Goal: Use online tool/utility: Utilize a website feature to perform a specific function

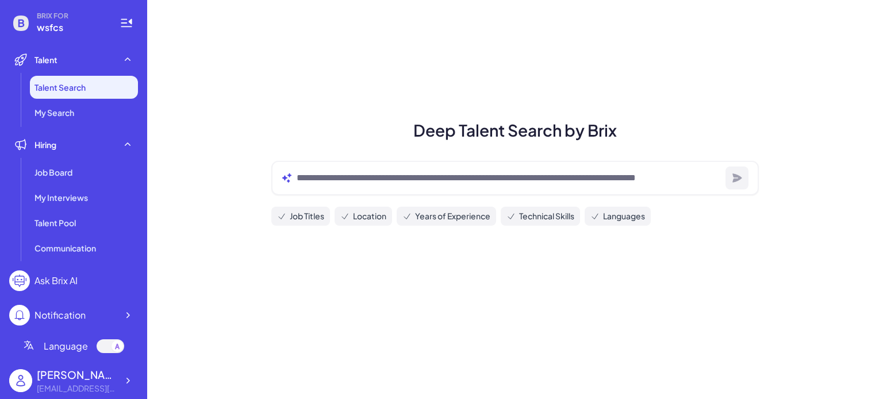
click at [47, 275] on div "Ask Brix AI" at bounding box center [55, 281] width 43 height 14
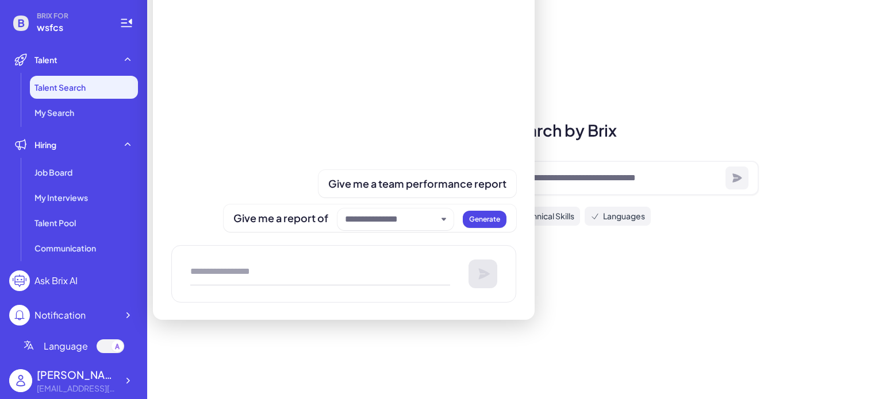
click at [217, 261] on div at bounding box center [343, 273] width 345 height 57
click at [198, 268] on textarea at bounding box center [320, 274] width 260 height 23
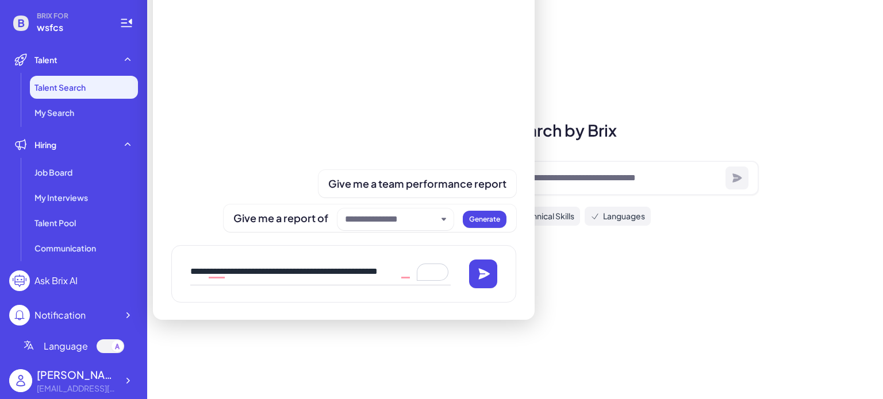
paste textarea "**********"
click at [273, 263] on textarea "To enrich screen reader interactions, please activate Accessibility in Grammarl…" at bounding box center [320, 274] width 260 height 23
click at [271, 264] on textarea "To enrich screen reader interactions, please activate Accessibility in Grammarl…" at bounding box center [320, 274] width 260 height 23
type textarea "**********"
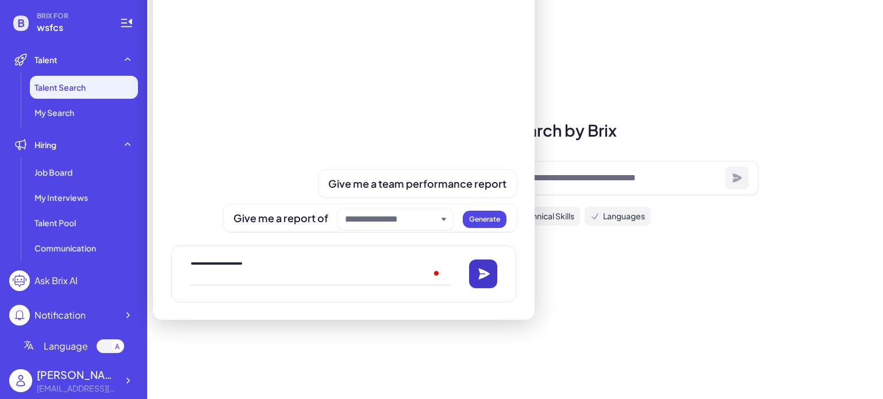
click at [483, 273] on icon at bounding box center [484, 273] width 11 height 11
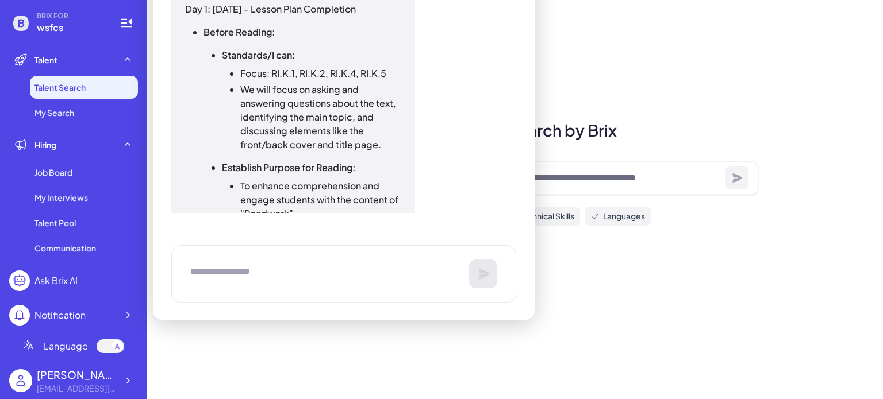
scroll to position [934, 0]
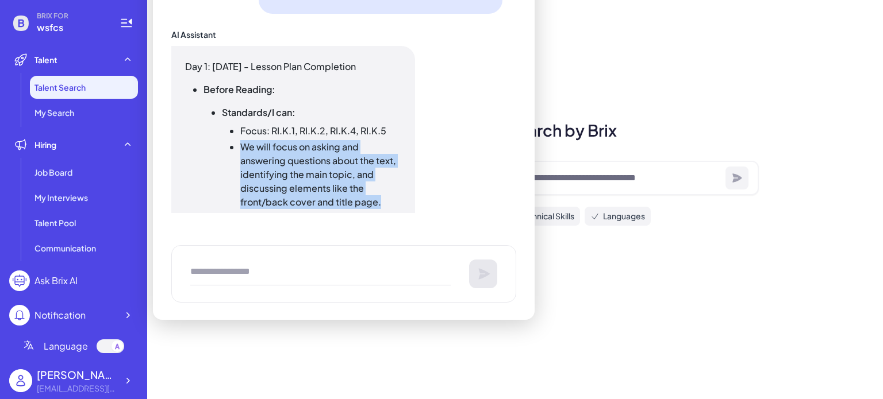
drag, startPoint x: 243, startPoint y: 132, endPoint x: 375, endPoint y: 201, distance: 149.6
click at [375, 201] on ul "Standards/I can: Focus: RI.K.1, RI.K.2, RI.K.4, RI.K.5 We will focus on asking …" at bounding box center [302, 354] width 198 height 497
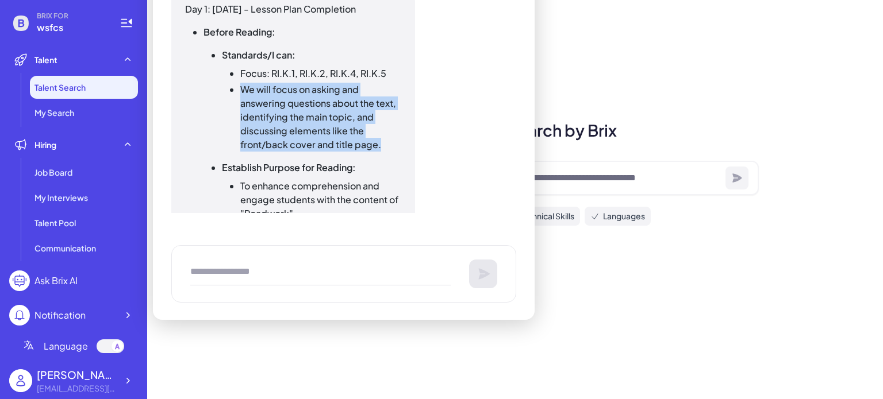
copy ul "We will focus on asking and answering questions about the text, identifying the…"
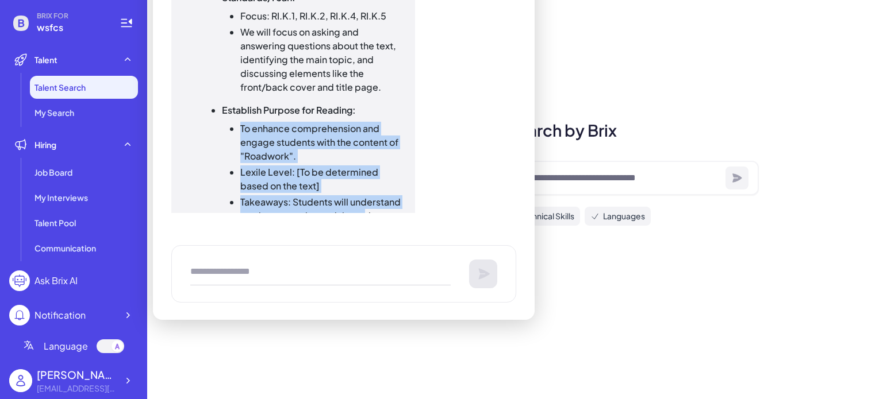
drag, startPoint x: 242, startPoint y: 110, endPoint x: 363, endPoint y: 200, distance: 150.4
click at [363, 200] on ul "To enhance comprehension and engage students with the content of "Roadwork". Le…" at bounding box center [311, 179] width 179 height 115
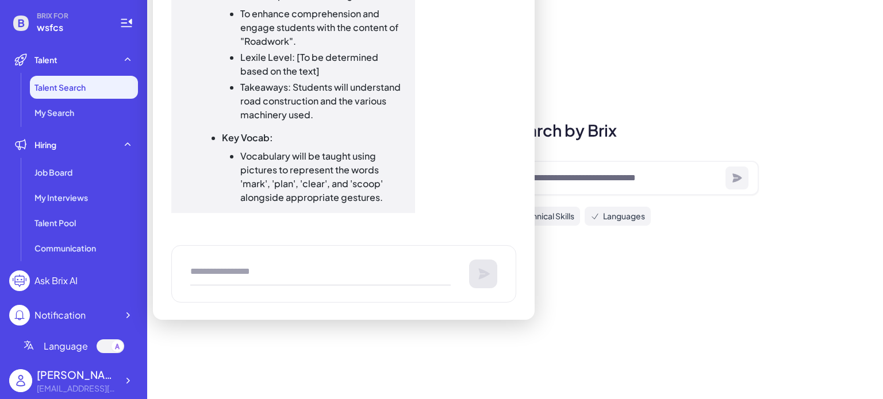
click at [389, 100] on li "Takeaways: Students will understand road construction and the various machinery…" at bounding box center [320, 100] width 161 height 41
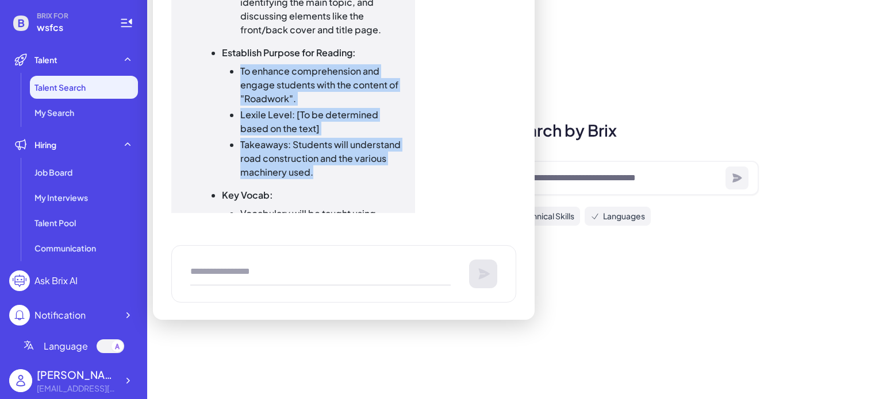
drag, startPoint x: 241, startPoint y: 50, endPoint x: 371, endPoint y: 160, distance: 169.7
click at [371, 160] on ul "To enhance comprehension and engage students with the content of "Roadwork". Le…" at bounding box center [311, 121] width 179 height 115
copy ul "To enhance comprehension and engage students with the content of "Roadwork". Le…"
click at [354, 159] on li "Takeaways: Students will understand road construction and the various machinery…" at bounding box center [320, 158] width 161 height 41
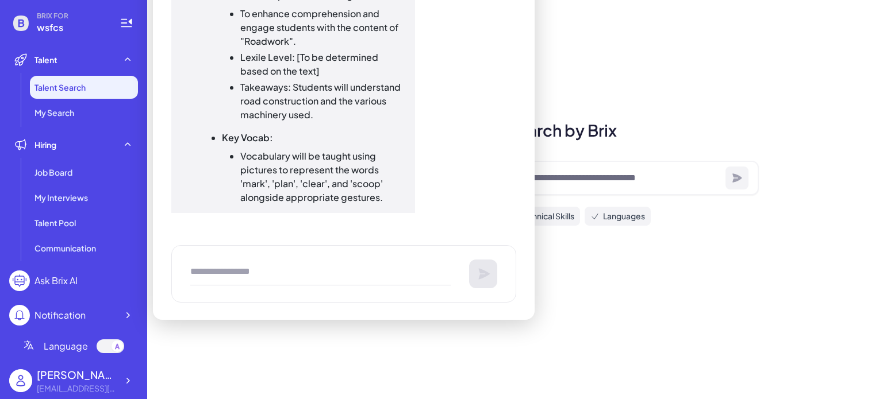
scroll to position [1221, 0]
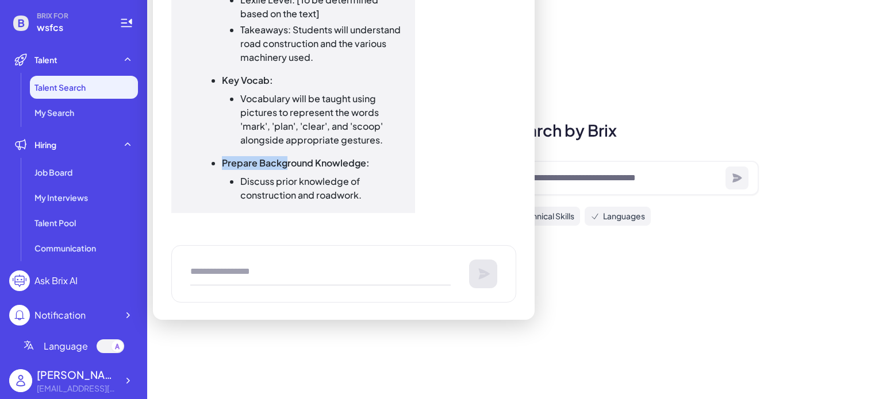
drag, startPoint x: 222, startPoint y: 150, endPoint x: 287, endPoint y: 150, distance: 65.0
click at [287, 157] on strong "Prepare Background Knowledge:" at bounding box center [296, 163] width 148 height 12
click at [293, 175] on li "Discuss prior knowledge of construction and roadwork." at bounding box center [320, 189] width 161 height 28
drag, startPoint x: 244, startPoint y: 167, endPoint x: 365, endPoint y: 174, distance: 120.9
click at [365, 175] on li "Discuss prior knowledge of construction and roadwork." at bounding box center [320, 189] width 161 height 28
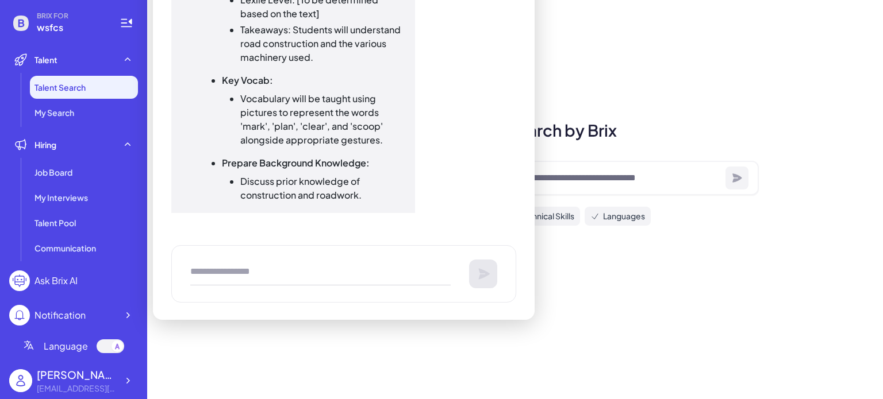
click at [365, 176] on li "Discuss prior knowledge of construction and roadwork." at bounding box center [320, 189] width 161 height 28
drag, startPoint x: 242, startPoint y: 166, endPoint x: 391, endPoint y: 187, distance: 150.4
click at [391, 187] on li "Discuss prior knowledge of construction and roadwork." at bounding box center [320, 189] width 161 height 28
copy li "Discuss prior knowledge of construction and roadwork."
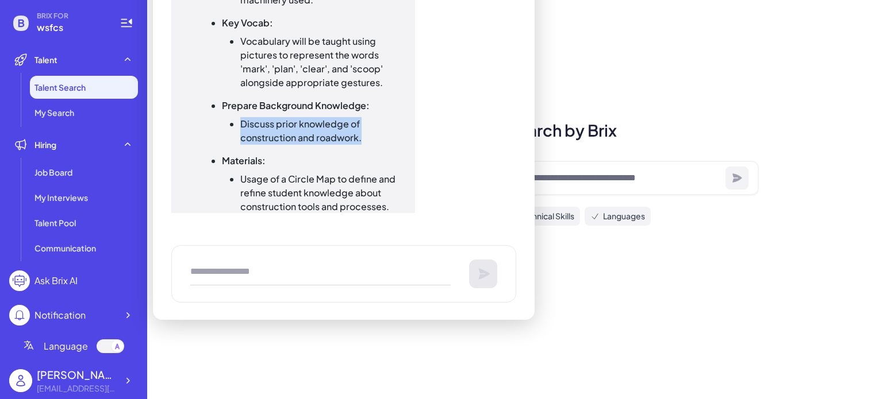
scroll to position [1336, 0]
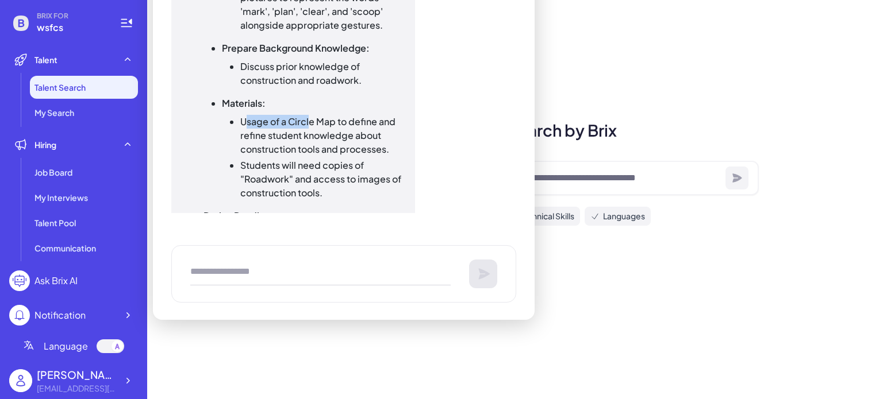
drag, startPoint x: 244, startPoint y: 110, endPoint x: 308, endPoint y: 114, distance: 64.5
click at [308, 115] on li "Usage of a Circle Map to define and refine student knowledge about construction…" at bounding box center [320, 135] width 161 height 41
click at [248, 117] on li "Usage of a Circle Map to define and refine student knowledge about construction…" at bounding box center [320, 135] width 161 height 41
drag, startPoint x: 227, startPoint y: 103, endPoint x: 237, endPoint y: 103, distance: 10.3
click at [237, 115] on ul "Usage of a Circle Map to define and refine student knowledge about construction…" at bounding box center [311, 157] width 179 height 85
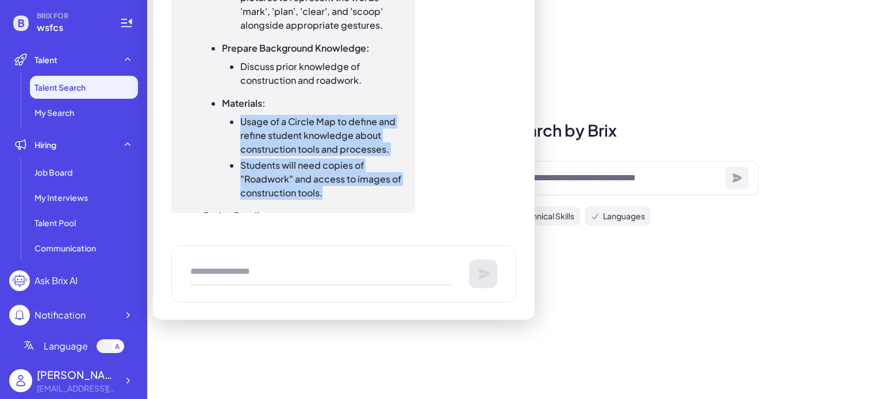
drag, startPoint x: 228, startPoint y: 105, endPoint x: 386, endPoint y: 177, distance: 173.6
click at [386, 177] on ul "Usage of a Circle Map to define and refine student knowledge about construction…" at bounding box center [311, 157] width 179 height 85
copy ul "Usage of a Circle Map to define and refine student knowledge about construction…"
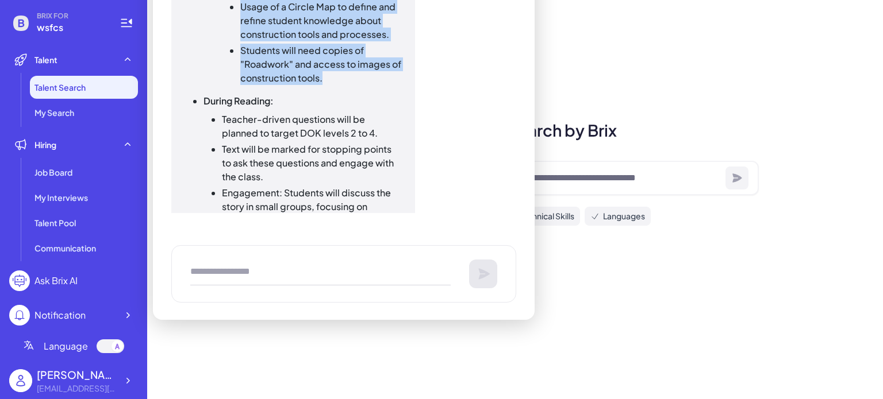
scroll to position [1509, 0]
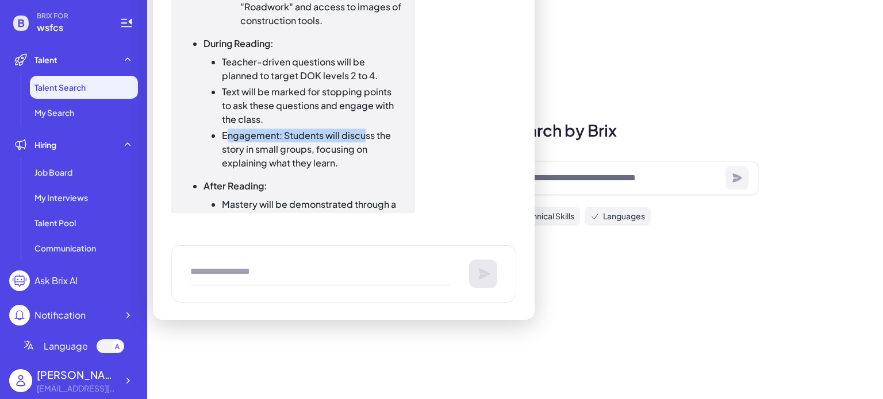
drag, startPoint x: 227, startPoint y: 124, endPoint x: 364, endPoint y: 128, distance: 137.4
click at [364, 129] on li "Engagement: Students will discuss the story in small groups, focusing on explai…" at bounding box center [311, 149] width 179 height 41
click at [354, 152] on li "Engagement: Students will discuss the story in small groups, focusing on explai…" at bounding box center [311, 149] width 179 height 41
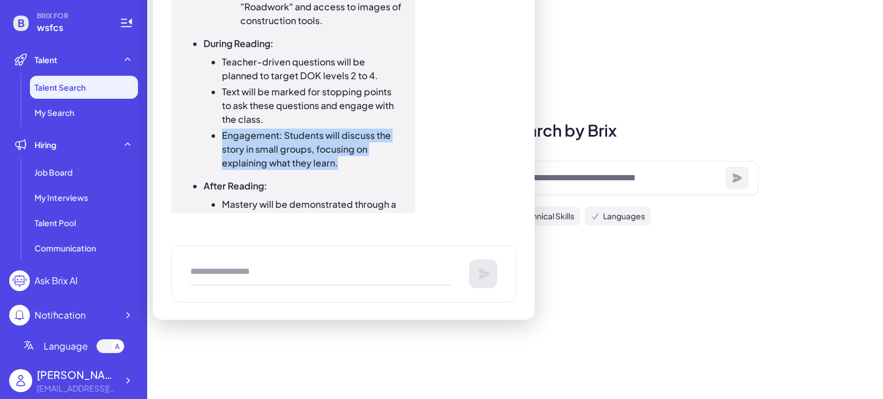
drag, startPoint x: 342, startPoint y: 145, endPoint x: 209, endPoint y: 120, distance: 135.3
click at [209, 120] on ul "Teacher-driven questions will be planned to target DOK levels 2 to 4. Text will…" at bounding box center [302, 112] width 198 height 115
copy li "Engagement: Students will discuss the story in small groups, focusing on explai…"
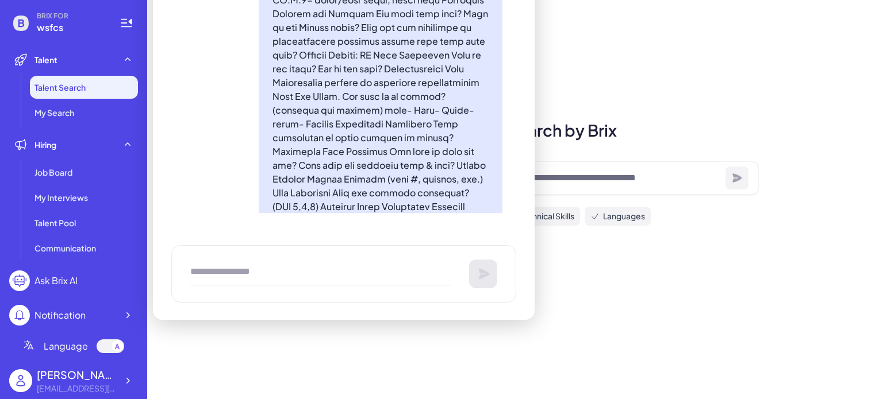
scroll to position [0, 0]
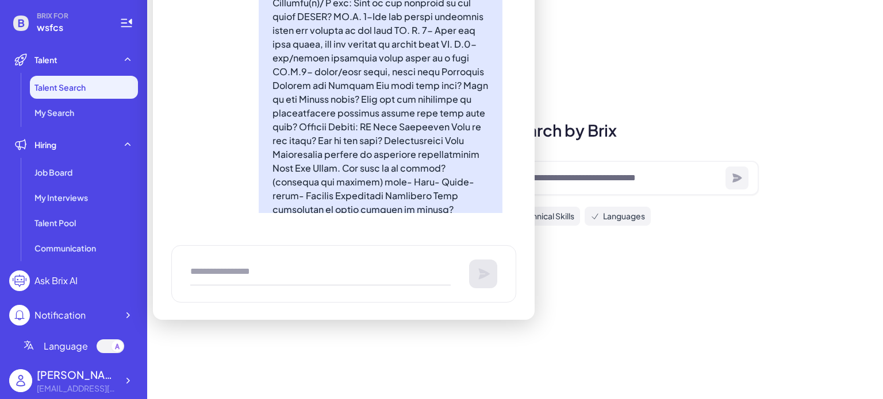
click at [248, 273] on textarea "To enrich screen reader interactions, please activate Accessibility in Grammarl…" at bounding box center [320, 274] width 260 height 23
paste textarea "**********"
click at [230, 258] on div "**********" at bounding box center [343, 273] width 345 height 57
click at [218, 258] on div "**********" at bounding box center [343, 273] width 345 height 57
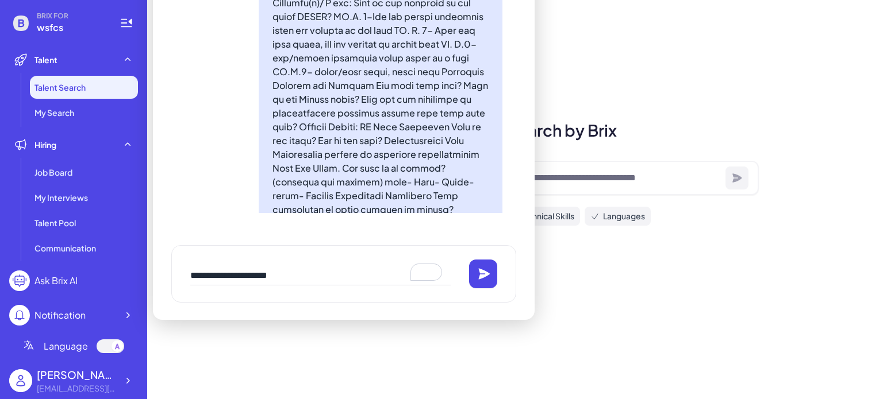
click at [213, 283] on textarea "**********" at bounding box center [320, 274] width 260 height 23
type textarea "**********"
click at [478, 266] on button at bounding box center [483, 274] width 29 height 29
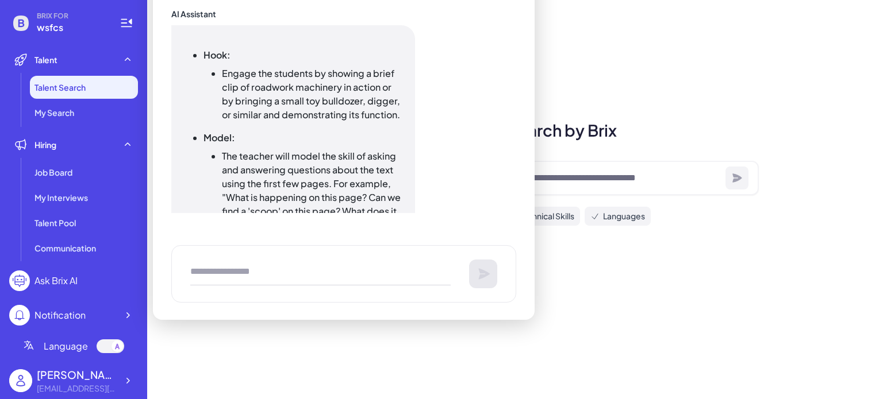
scroll to position [2219, 0]
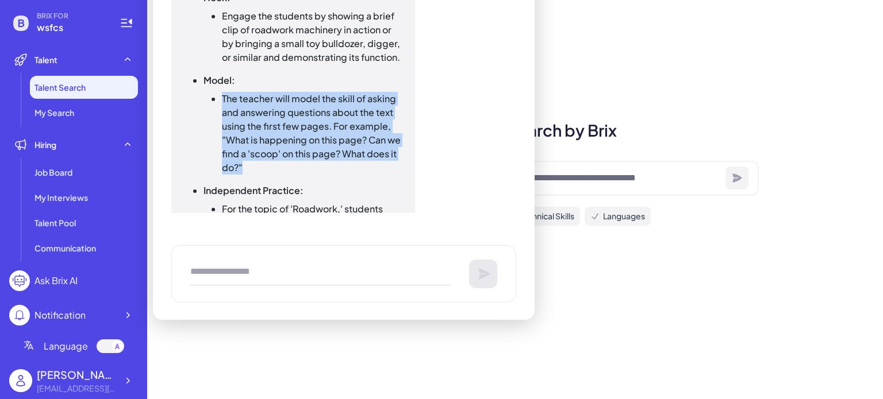
drag, startPoint x: 222, startPoint y: 85, endPoint x: 321, endPoint y: 159, distance: 123.6
click at [321, 159] on li "The teacher will model the skill of asking and answering questions about the te…" at bounding box center [311, 133] width 179 height 83
copy li "The teacher will model the skill of asking and answering questions about the te…"
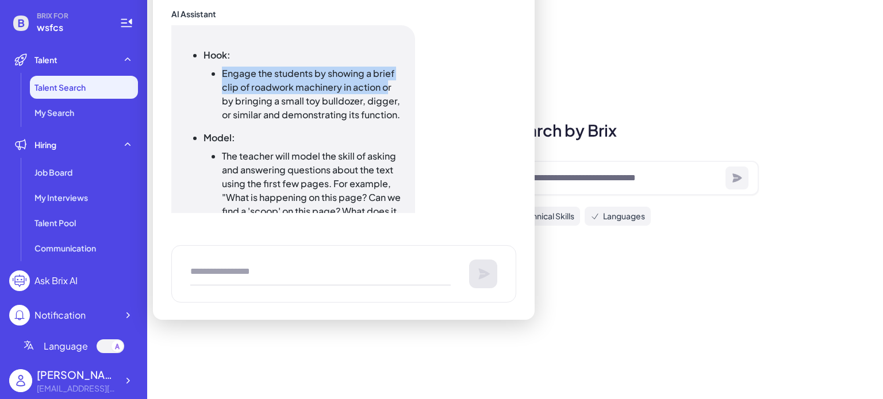
drag, startPoint x: 223, startPoint y: 59, endPoint x: 385, endPoint y: 77, distance: 162.5
click at [385, 77] on li "Engage the students by showing a brief clip of roadwork machinery in action or …" at bounding box center [311, 94] width 179 height 55
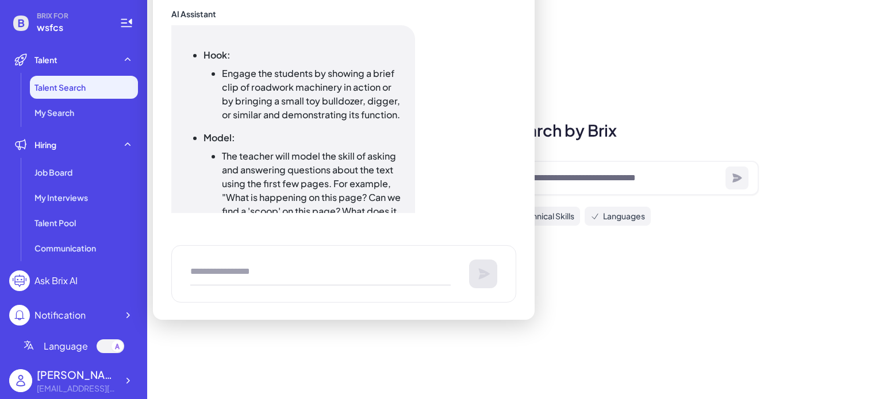
click at [405, 71] on div "Hook: Engage the students by showing a brief clip of roadwork machinery in acti…" at bounding box center [293, 234] width 244 height 418
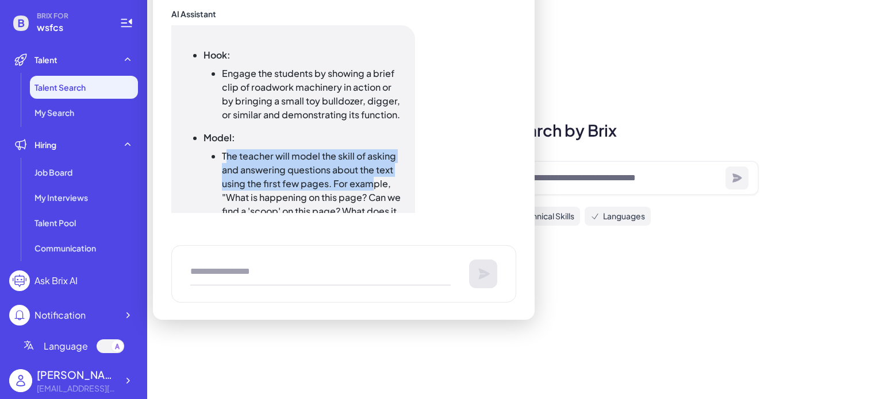
drag, startPoint x: 225, startPoint y: 144, endPoint x: 370, endPoint y: 167, distance: 147.2
click at [370, 167] on li "The teacher will model the skill of asking and answering questions about the te…" at bounding box center [311, 190] width 179 height 83
click at [232, 149] on li "The teacher will model the skill of asking and answering questions about the te…" at bounding box center [311, 190] width 179 height 83
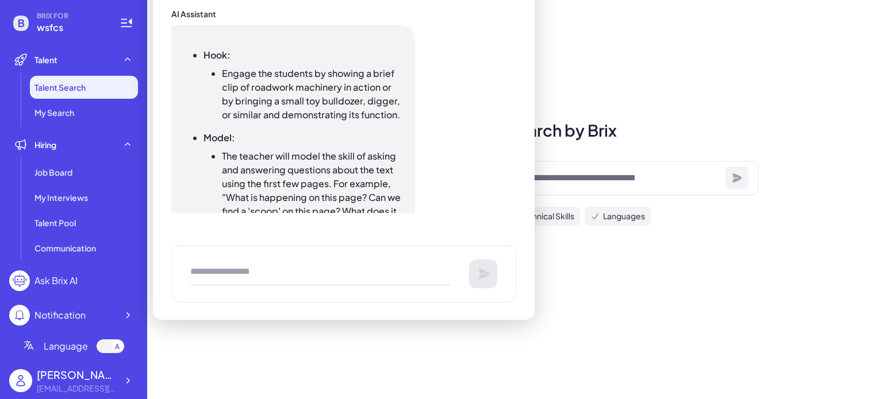
click at [221, 149] on ul "The teacher will model the skill of asking and answering questions about the te…" at bounding box center [302, 190] width 198 height 83
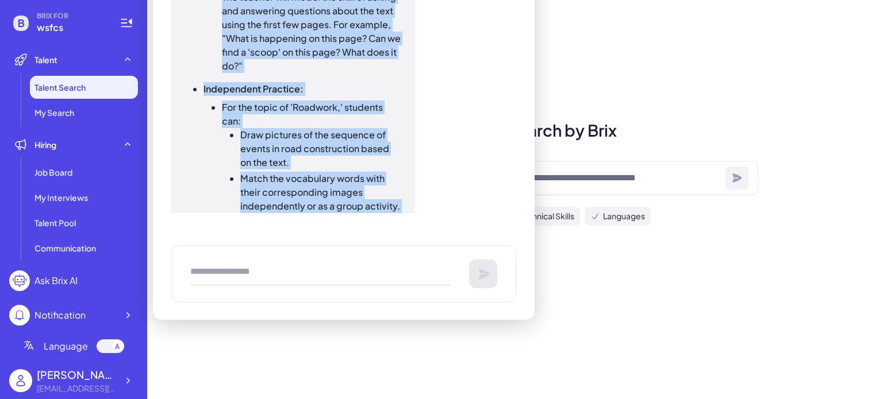
scroll to position [2392, 0]
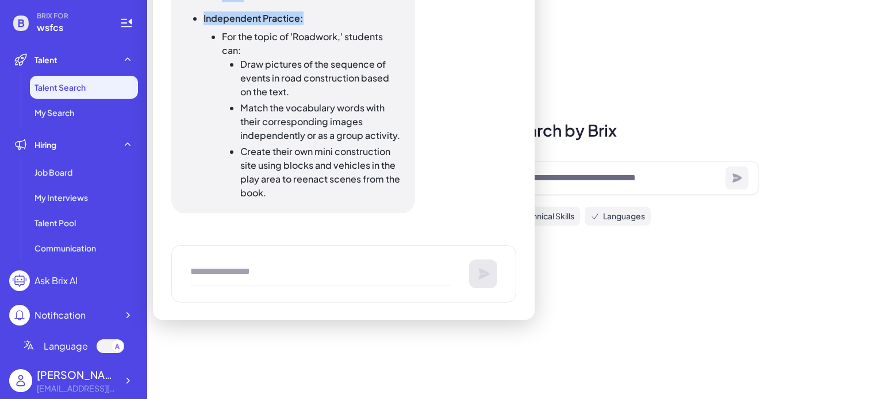
drag, startPoint x: 224, startPoint y: 137, endPoint x: 329, endPoint y: 7, distance: 167.2
click at [329, 7] on ul "Hook: Engage the students by showing a brief clip of roadwork machinery in acti…" at bounding box center [293, 9] width 216 height 382
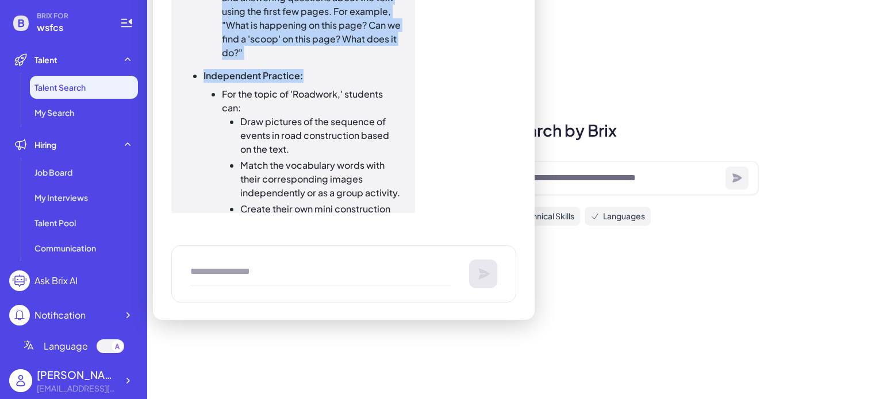
scroll to position [2277, 0]
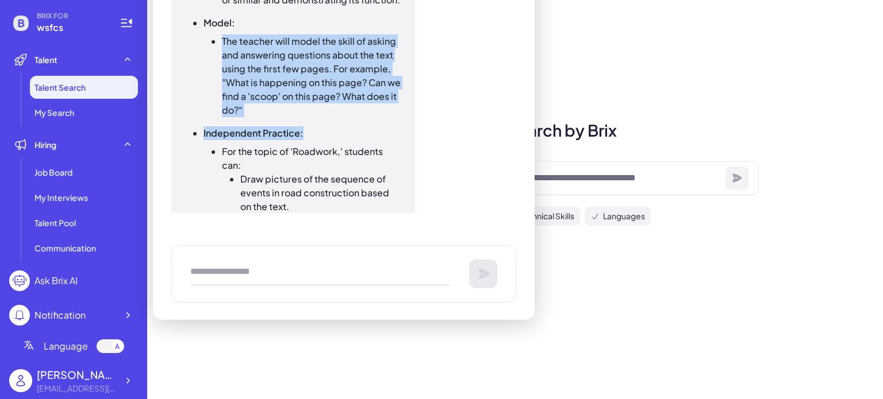
drag, startPoint x: 325, startPoint y: 95, endPoint x: 322, endPoint y: 89, distance: 6.7
click at [325, 94] on li "The teacher will model the skill of asking and answering questions about the te…" at bounding box center [311, 75] width 179 height 83
click at [231, 41] on li "The teacher will model the skill of asking and answering questions about the te…" at bounding box center [311, 75] width 179 height 83
drag, startPoint x: 222, startPoint y: 26, endPoint x: 286, endPoint y: 93, distance: 92.7
click at [286, 93] on li "The teacher will model the skill of asking and answering questions about the te…" at bounding box center [311, 75] width 179 height 83
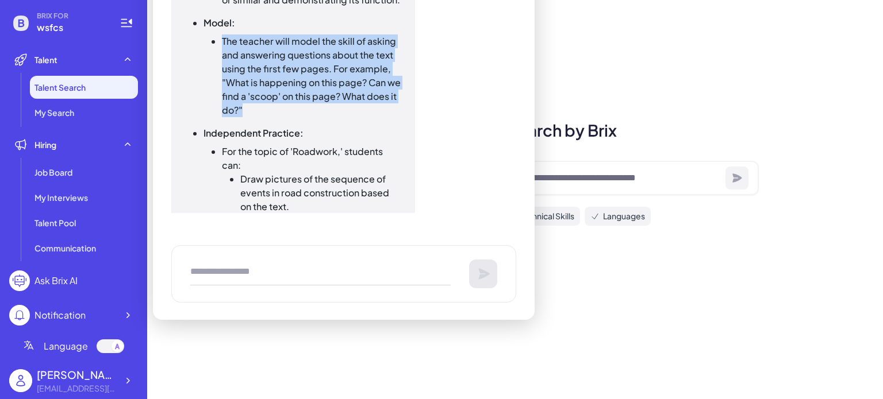
copy li "The teacher will model the skill of asking and answering questions about the te…"
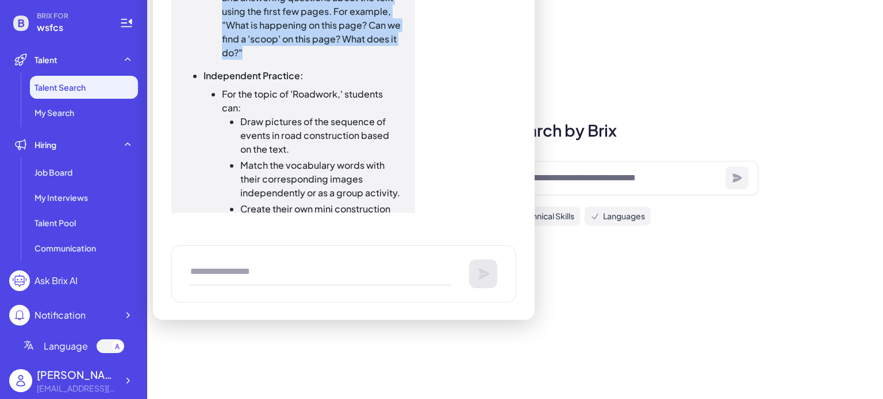
scroll to position [2392, 0]
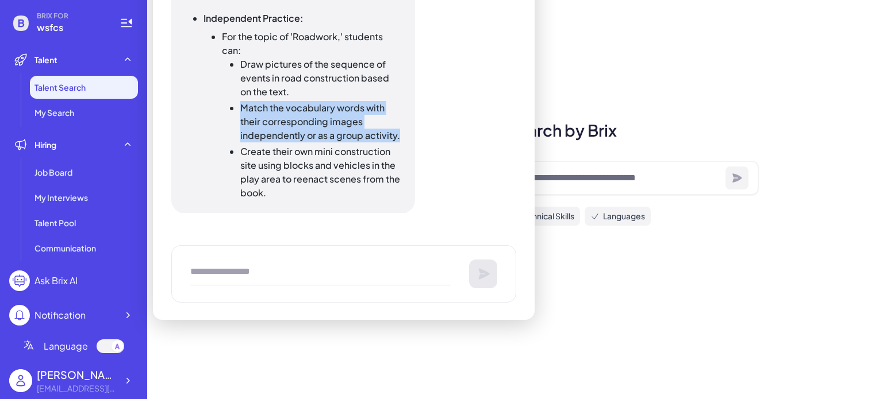
drag, startPoint x: 243, startPoint y: 97, endPoint x: 398, endPoint y: 121, distance: 157.5
click at [398, 121] on li "Match the vocabulary words with their corresponding images independently or as …" at bounding box center [320, 121] width 161 height 41
copy li "Match the vocabulary words with their corresponding images independently or as …"
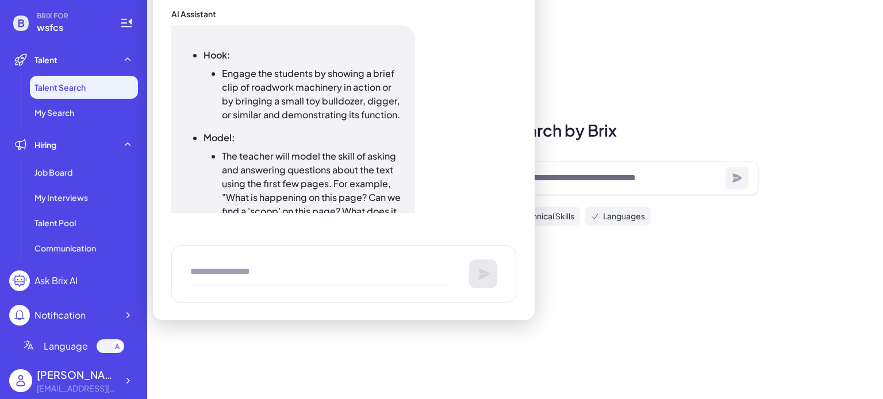
scroll to position [2047, 0]
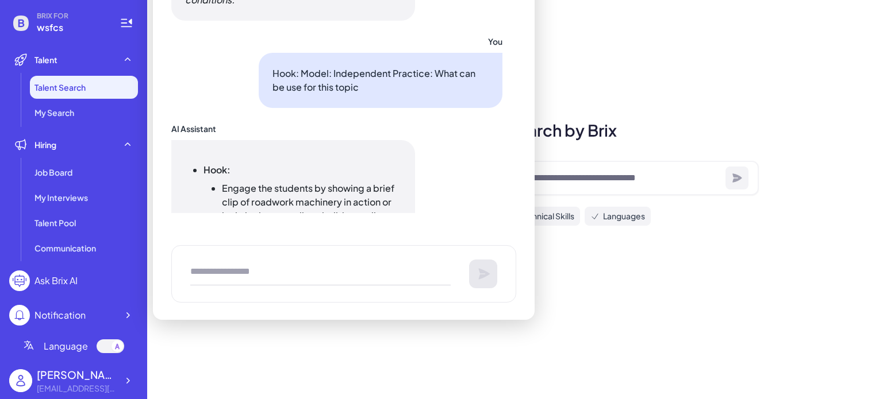
click at [432, 158] on div "Hook: Engage the students by showing a brief clip of roadwork machinery in acti…" at bounding box center [336, 349] width 331 height 418
click at [481, 236] on div "You AI Assistant Day 1: [DATE] - Lesson Plan Completion Before Reading: Standar…" at bounding box center [343, 115] width 345 height 412
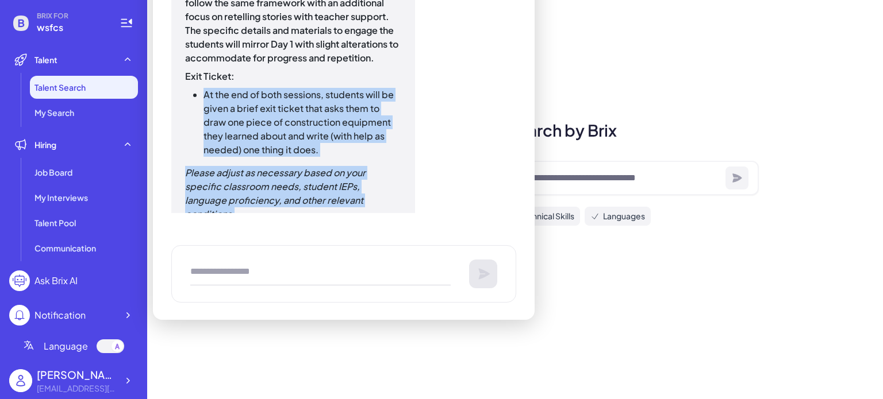
scroll to position [1835, 0]
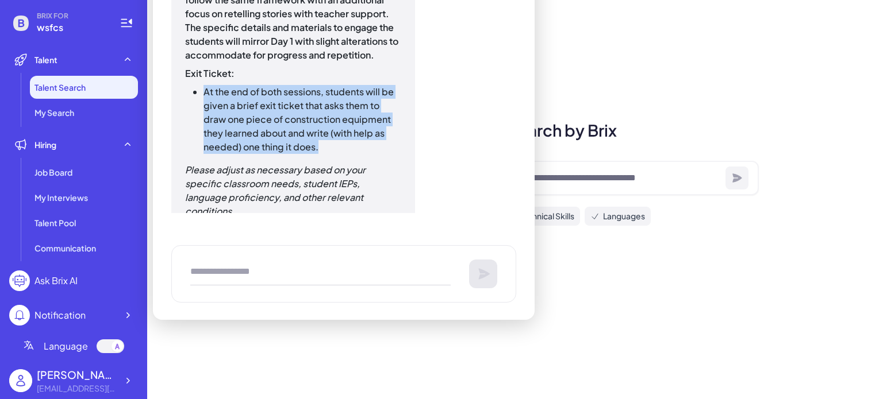
drag, startPoint x: 205, startPoint y: 151, endPoint x: 326, endPoint y: 128, distance: 123.4
click at [326, 128] on li "At the end of both sessions, students will be given a brief exit ticket that as…" at bounding box center [302, 119] width 198 height 69
click at [326, 135] on li "At the end of both sessions, students will be given a brief exit ticket that as…" at bounding box center [302, 119] width 198 height 69
drag, startPoint x: 205, startPoint y: 82, endPoint x: 326, endPoint y: 121, distance: 127.8
click at [326, 121] on li "At the end of both sessions, students will be given a brief exit ticket that as…" at bounding box center [302, 119] width 198 height 69
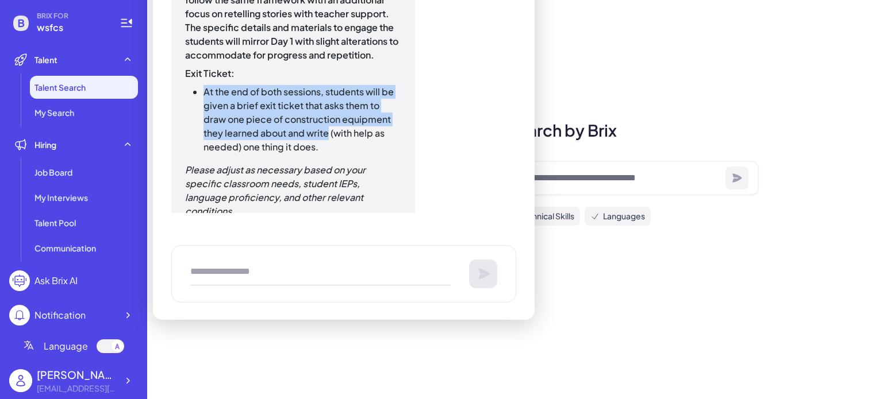
drag, startPoint x: 329, startPoint y: 120, endPoint x: 299, endPoint y: 101, distance: 35.1
copy li "At the end of both sessions, students will be given a brief exit ticket that as…"
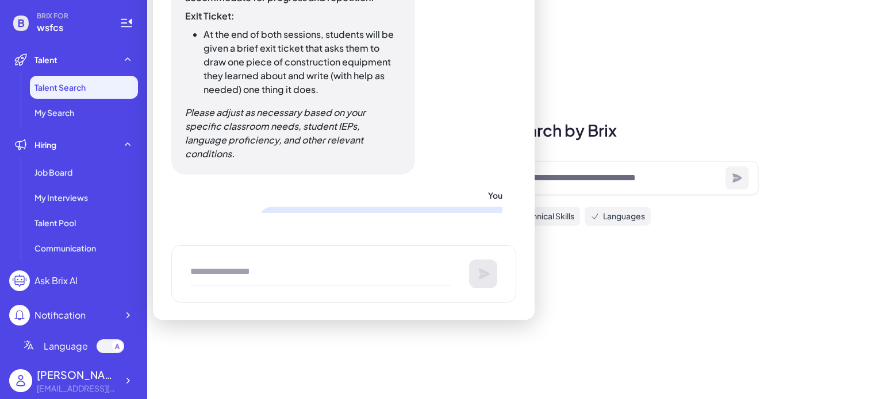
click at [216, 256] on div at bounding box center [343, 273] width 345 height 57
click at [202, 267] on textarea "To enrich screen reader interactions, please activate Accessibility in Grammarl…" at bounding box center [320, 274] width 260 height 23
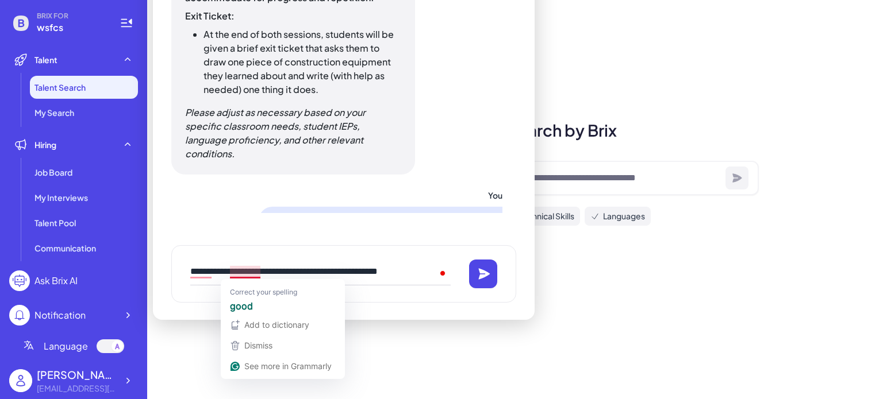
click at [249, 275] on textarea "**********" at bounding box center [320, 274] width 260 height 23
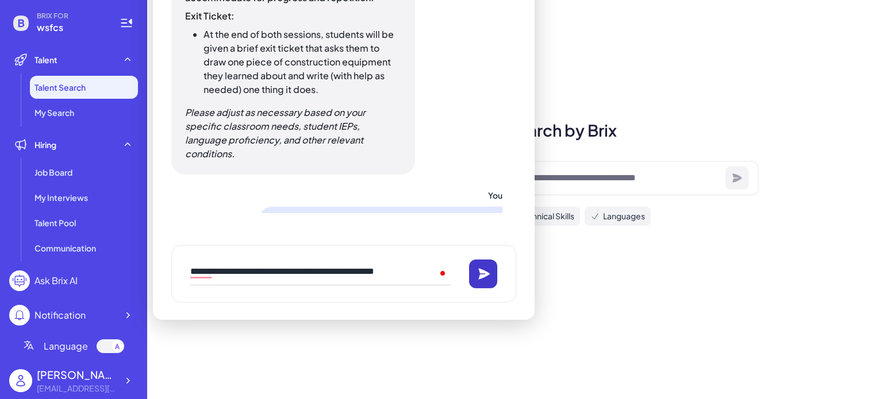
type textarea "**********"
click at [481, 267] on icon at bounding box center [484, 274] width 14 height 14
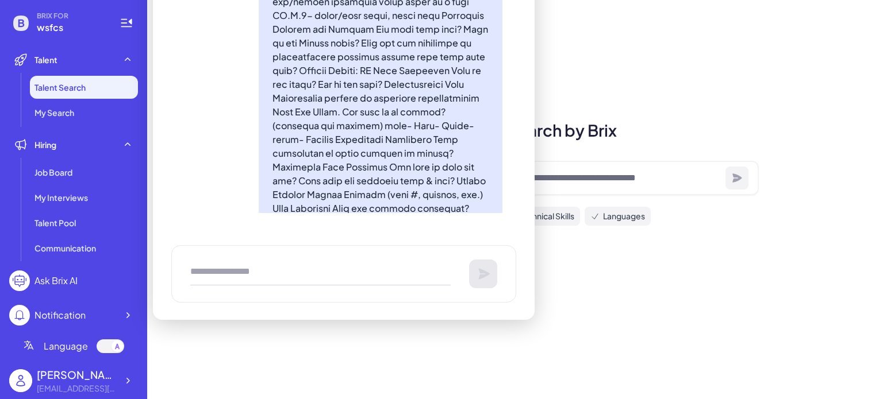
scroll to position [0, 0]
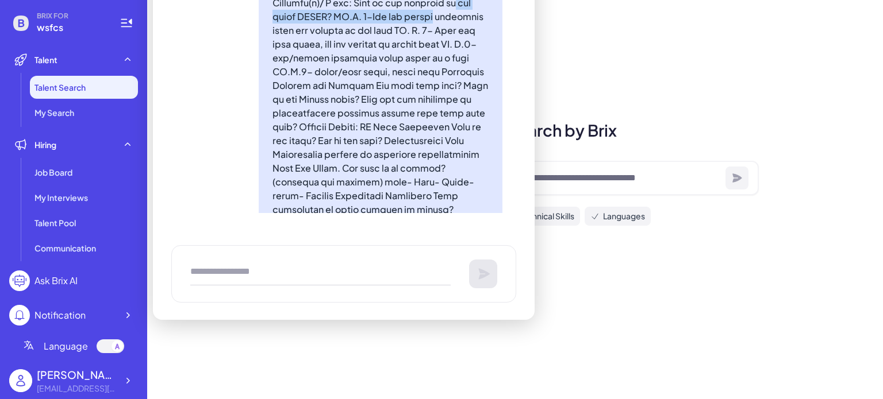
drag, startPoint x: 516, startPoint y: 13, endPoint x: 520, endPoint y: 2, distance: 12.2
click at [520, 2] on div "You AI Assistant Day 1: [DATE] - Lesson Plan Completion Before Reading: Standar…" at bounding box center [344, 115] width 382 height 412
drag, startPoint x: 533, startPoint y: 113, endPoint x: 526, endPoint y: 116, distance: 7.3
click at [531, 114] on div "You AI Assistant Day 1: [DATE] - Lesson Plan Completion Before Reading: Standar…" at bounding box center [344, 115] width 382 height 412
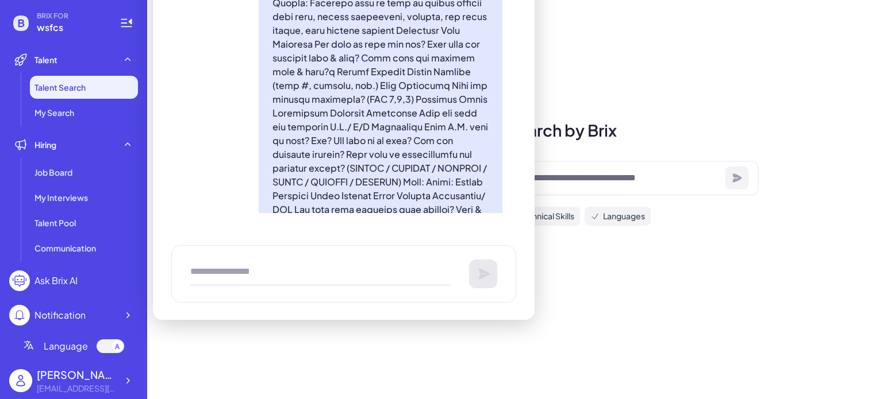
scroll to position [805, 0]
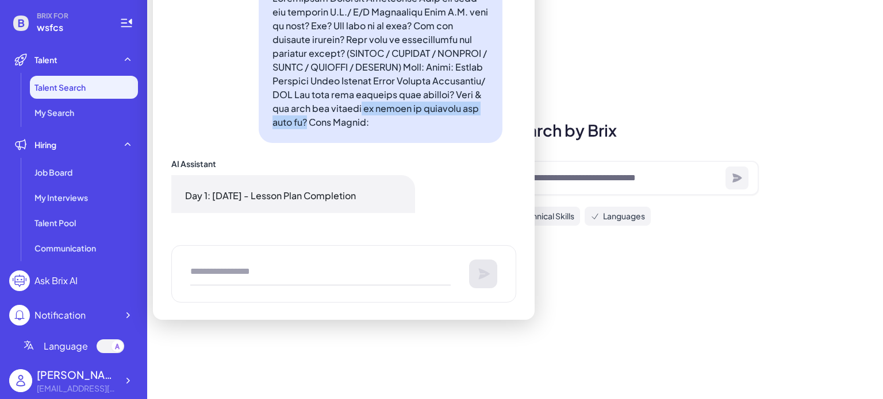
drag, startPoint x: 456, startPoint y: 101, endPoint x: 414, endPoint y: 118, distance: 45.9
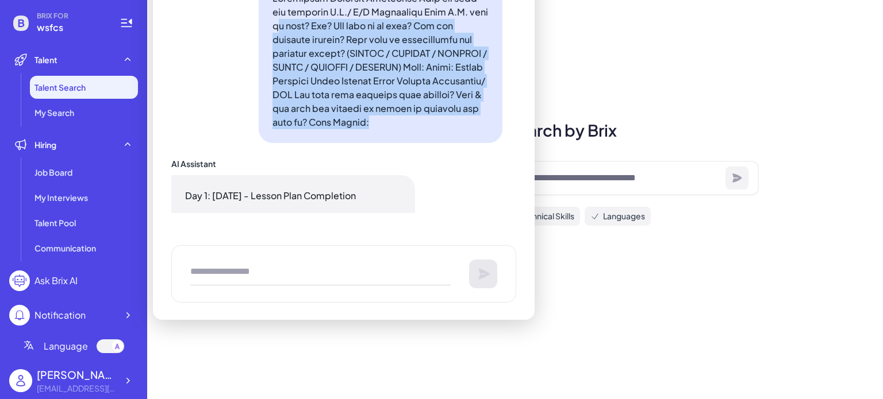
drag, startPoint x: 457, startPoint y: 105, endPoint x: 274, endPoint y: 13, distance: 204.6
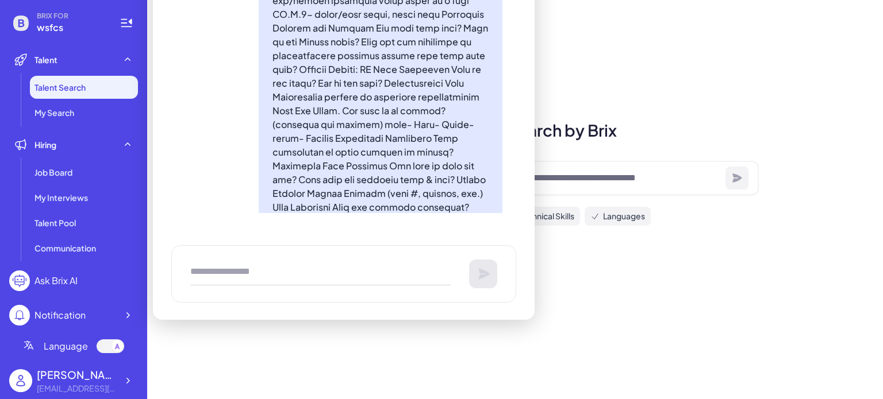
scroll to position [0, 0]
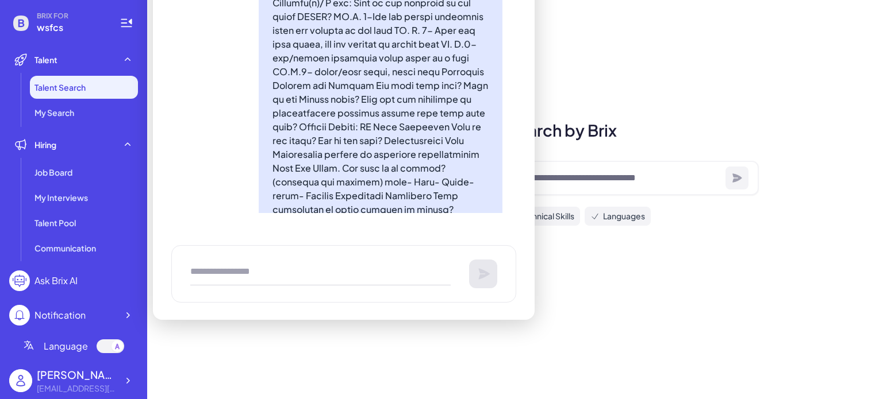
paste textarea "**********"
click at [233, 278] on textarea "**********" at bounding box center [320, 274] width 260 height 23
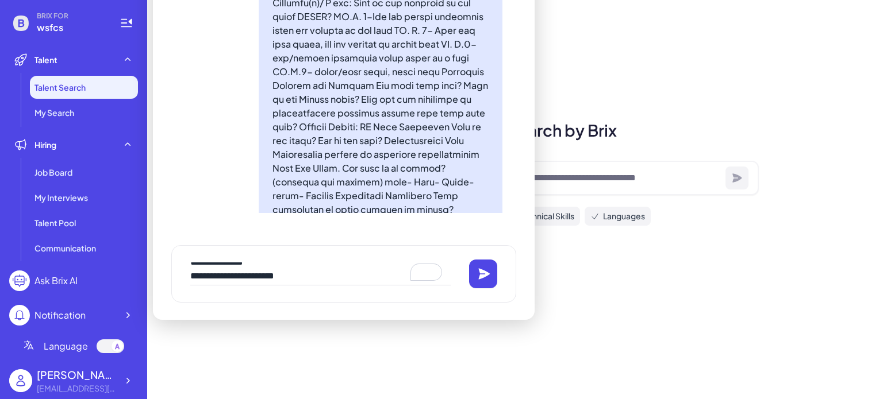
click at [317, 280] on textarea "**********" at bounding box center [320, 274] width 260 height 23
paste textarea "**********"
type textarea "**********"
click at [484, 272] on icon at bounding box center [484, 273] width 11 height 11
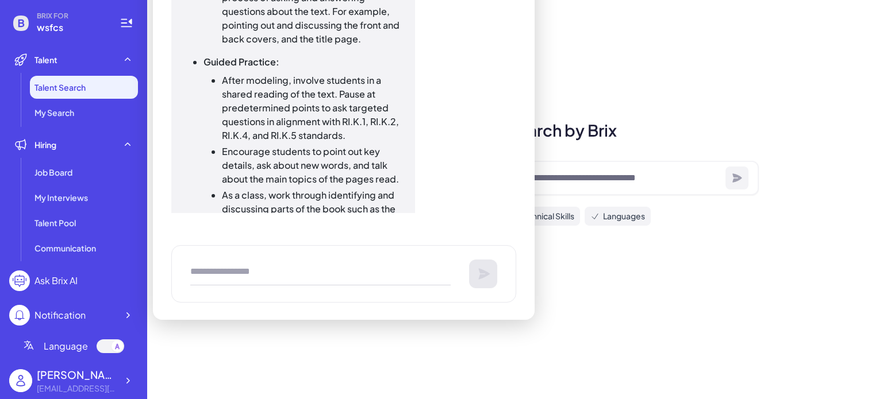
scroll to position [3180, 0]
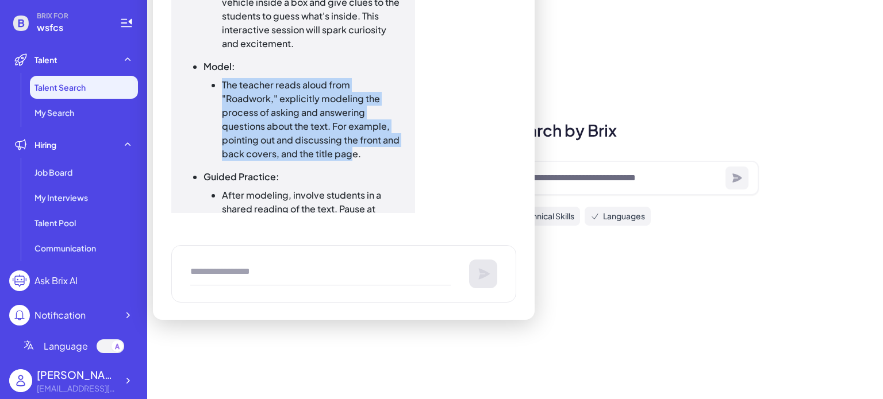
drag, startPoint x: 222, startPoint y: 74, endPoint x: 349, endPoint y: 144, distance: 145.6
click at [349, 144] on li "The teacher reads aloud from "Roadwork," explicitly modeling the process of ask…" at bounding box center [311, 119] width 179 height 83
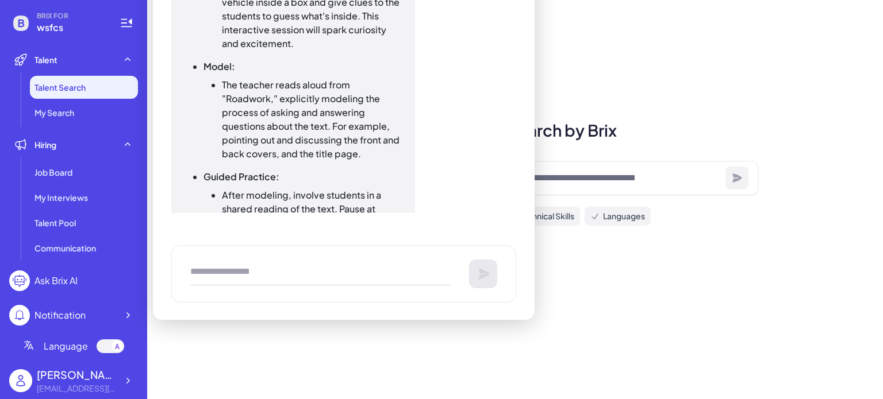
drag, startPoint x: 345, startPoint y: 147, endPoint x: 268, endPoint y: 91, distance: 95.1
drag, startPoint x: 268, startPoint y: 91, endPoint x: 367, endPoint y: 71, distance: 100.3
click at [367, 78] on li "The teacher reads aloud from "Roadwork," explicitly modeling the process of ask…" at bounding box center [311, 119] width 179 height 83
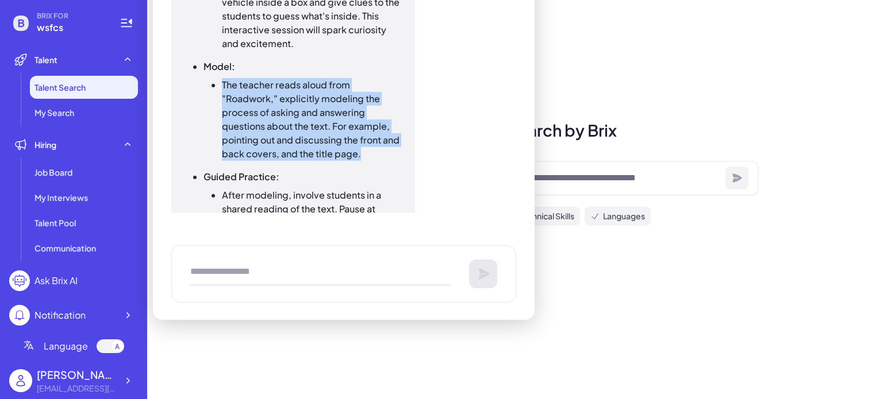
drag, startPoint x: 224, startPoint y: 75, endPoint x: 390, endPoint y: 152, distance: 182.9
click at [390, 152] on ul "Hook: Begin the lesson with the "Mystery Box" strategy: Place a toy constructio…" at bounding box center [293, 160] width 216 height 423
copy ul "The teacher reads aloud from "Roadwork," explicitly modeling the process of ask…"
click at [238, 263] on textarea "To enrich screen reader interactions, please activate Accessibility in Grammarl…" at bounding box center [320, 274] width 260 height 23
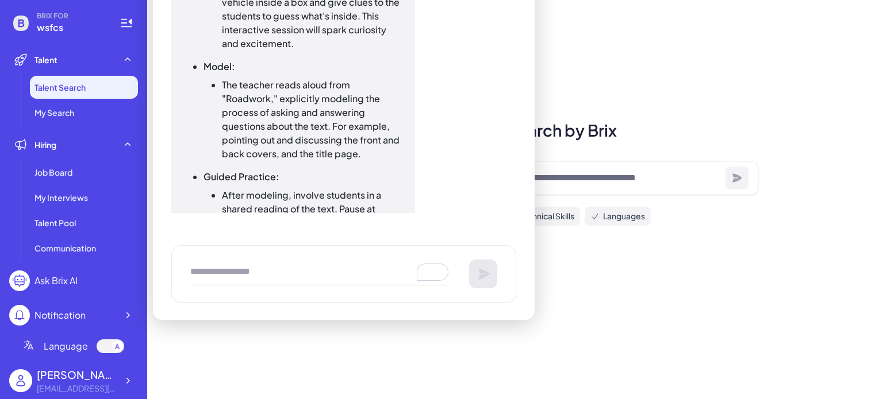
paste textarea "**********"
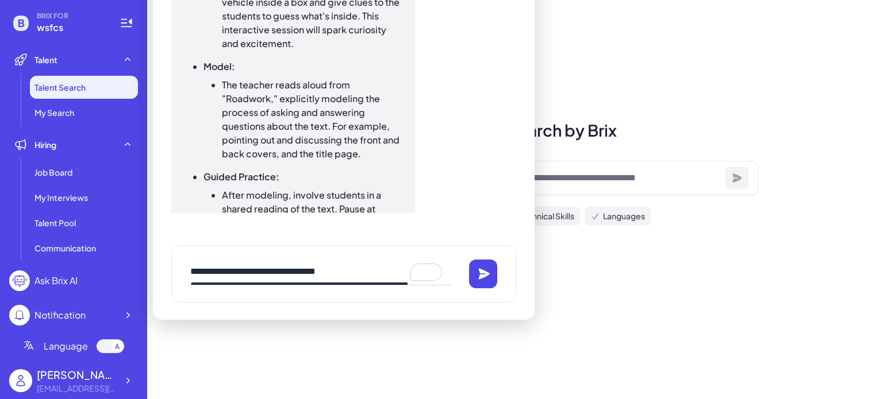
scroll to position [37, 0]
click at [231, 275] on textarea "**********" at bounding box center [320, 274] width 260 height 23
type textarea "**********"
click at [472, 268] on button at bounding box center [483, 274] width 29 height 29
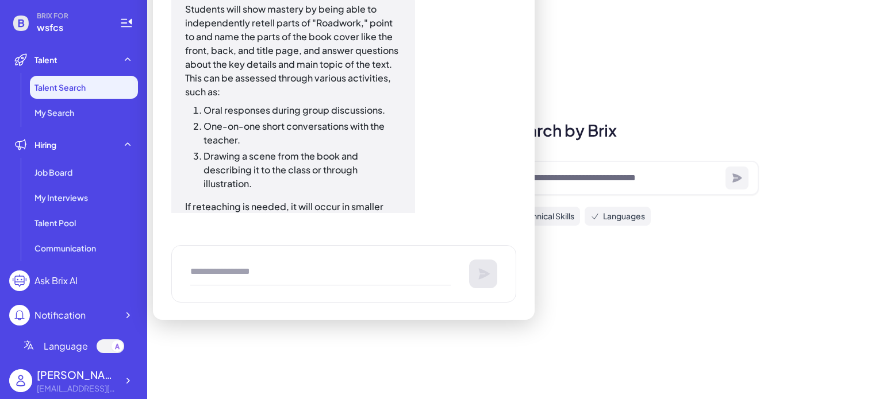
scroll to position [3654, 0]
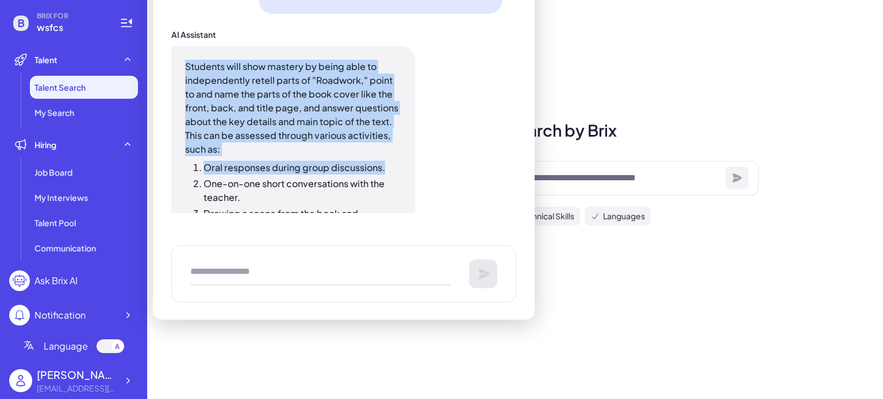
drag, startPoint x: 186, startPoint y: 49, endPoint x: 405, endPoint y: 153, distance: 242.5
click at [405, 153] on div "Students will show mastery by being able to independently retell parts of "Road…" at bounding box center [293, 273] width 244 height 455
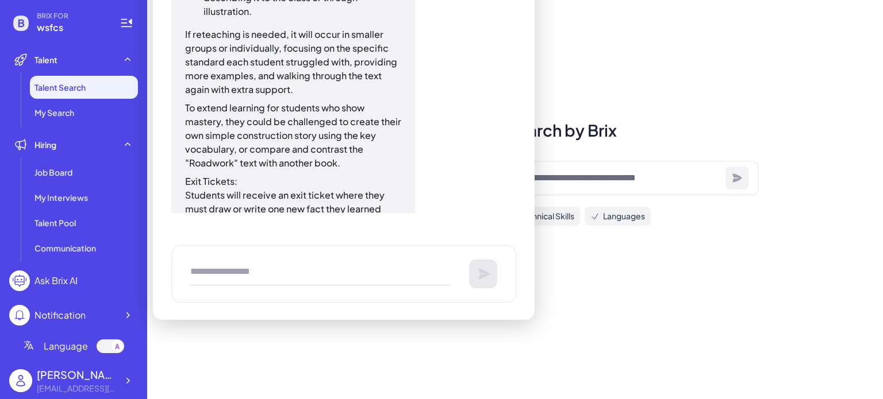
scroll to position [3942, 0]
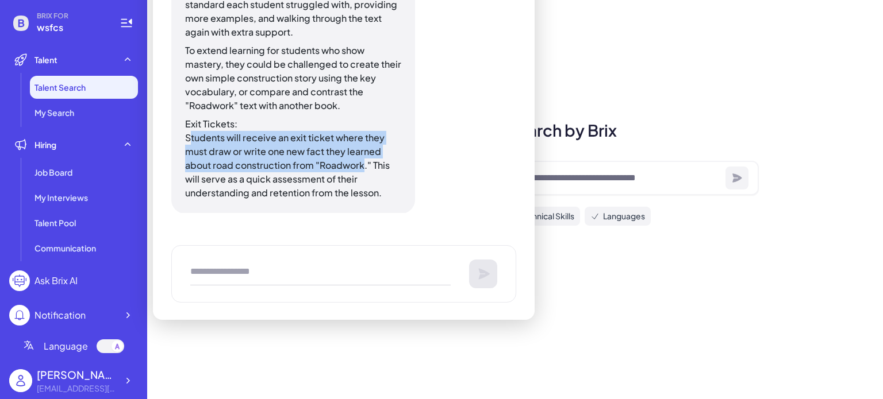
drag, startPoint x: 190, startPoint y: 127, endPoint x: 366, endPoint y: 153, distance: 177.2
click at [366, 153] on p "Exit Tickets: Students will receive an exit ticket where they must draw or writ…" at bounding box center [293, 158] width 216 height 83
click at [250, 127] on p "Exit Tickets: Students will receive an exit ticket where they must draw or writ…" at bounding box center [293, 158] width 216 height 83
click at [198, 129] on p "Exit Tickets: Students will receive an exit ticket where they must draw or writ…" at bounding box center [293, 158] width 216 height 83
drag, startPoint x: 187, startPoint y: 127, endPoint x: 363, endPoint y: 153, distance: 177.9
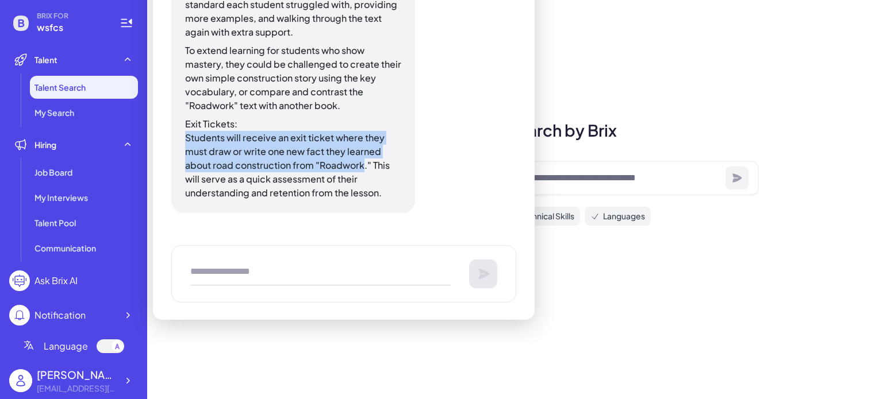
click at [363, 153] on p "Exit Tickets: Students will receive an exit ticket where they must draw or writ…" at bounding box center [293, 158] width 216 height 83
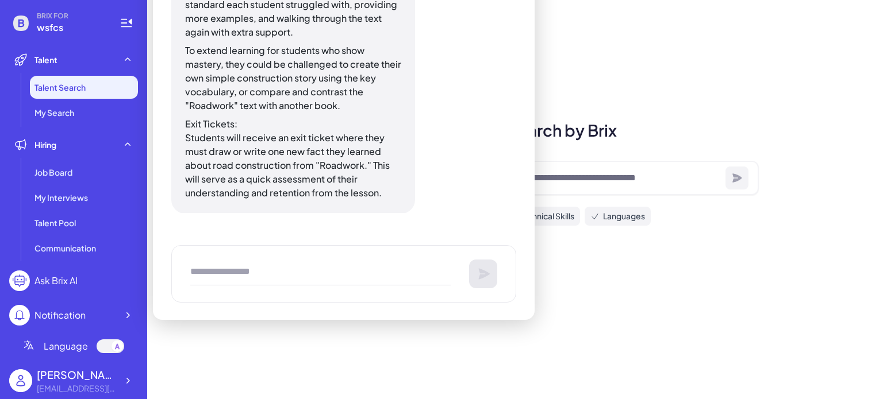
drag, startPoint x: 357, startPoint y: 145, endPoint x: 370, endPoint y: 150, distance: 14.0
click at [370, 150] on p "Exit Tickets: Students will receive an exit ticket where they must draw or writ…" at bounding box center [293, 158] width 216 height 83
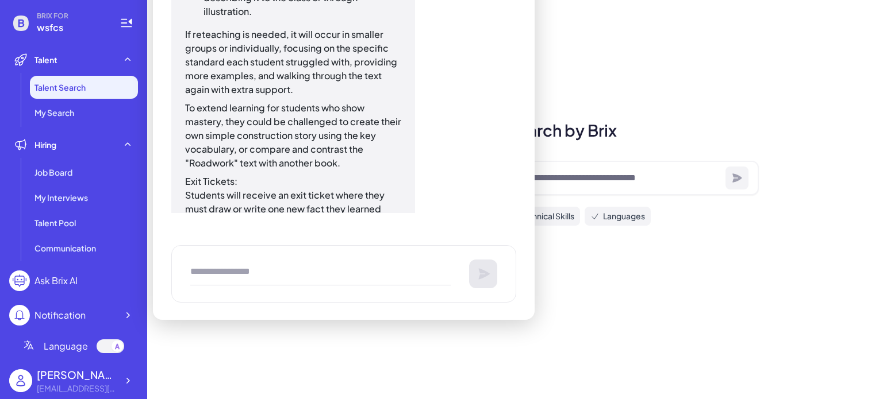
scroll to position [3827, 0]
